Goal: Go to known website: Go to known website

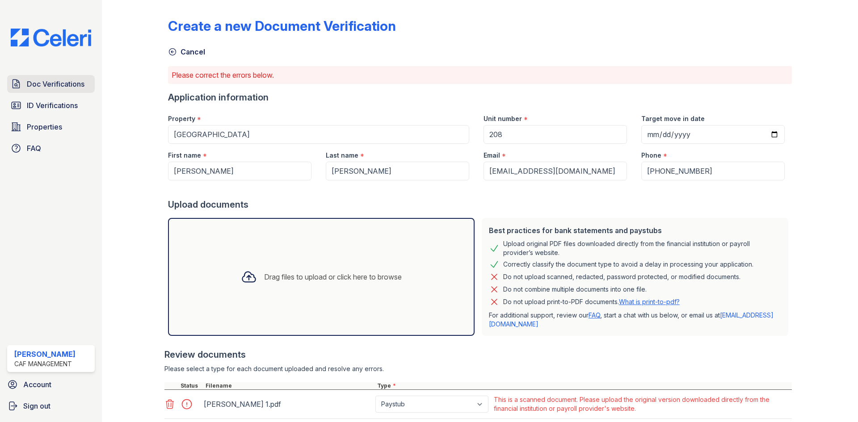
click at [45, 86] on span "Doc Verifications" at bounding box center [56, 84] width 58 height 11
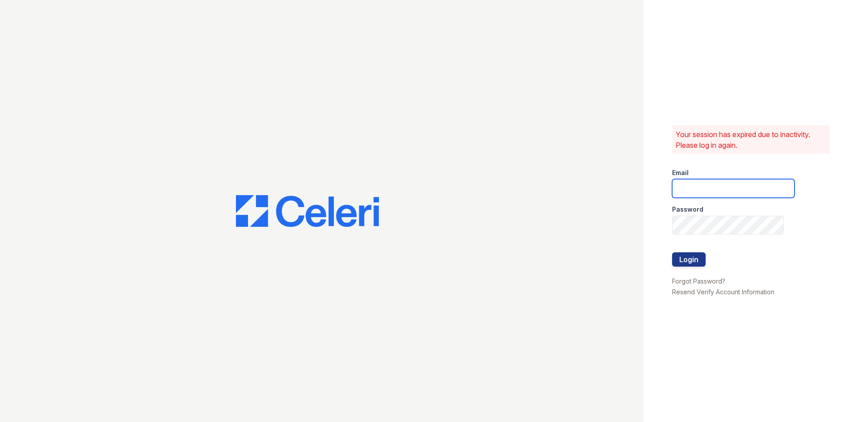
type input "[EMAIL_ADDRESS][DOMAIN_NAME]"
click at [692, 256] on button "Login" at bounding box center [689, 259] width 34 height 14
